Goal: Understand process/instructions: Learn about a topic

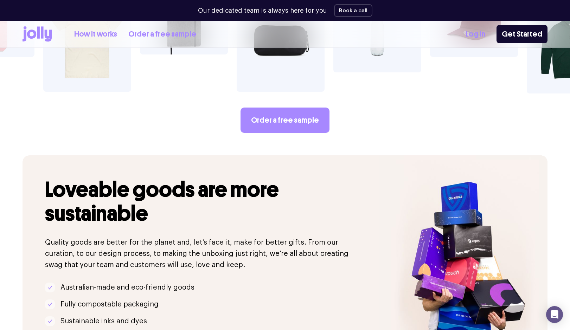
scroll to position [1377, 0]
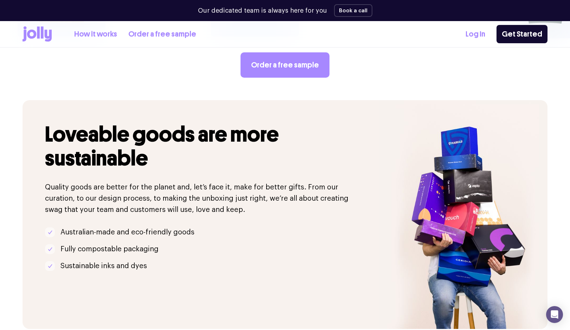
click at [99, 36] on link "How it works" at bounding box center [95, 34] width 43 height 12
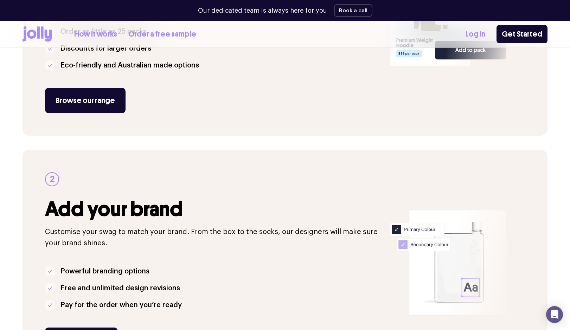
scroll to position [184, 0]
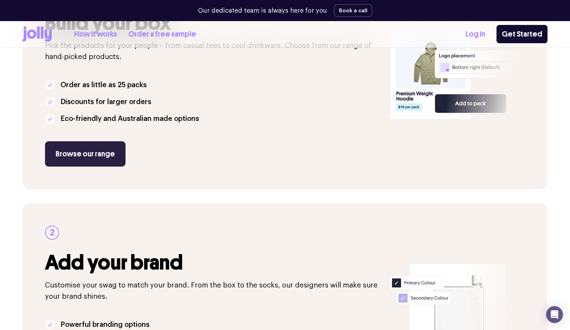
click at [101, 154] on link "Browse our range" at bounding box center [85, 153] width 80 height 25
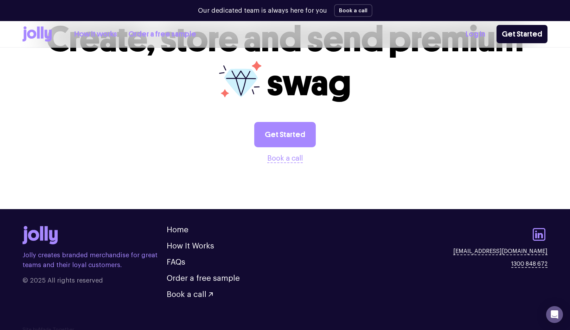
scroll to position [1377, 0]
